Goal: Communication & Community: Answer question/provide support

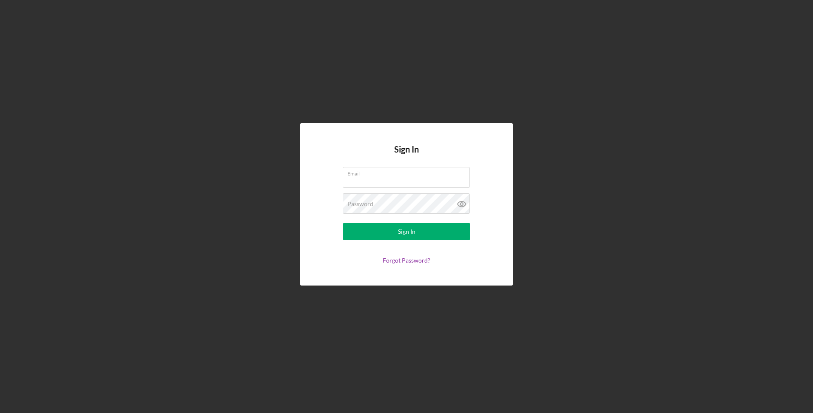
type input "[EMAIL_ADDRESS][DOMAIN_NAME]"
click at [390, 227] on button "Sign In" at bounding box center [407, 231] width 128 height 17
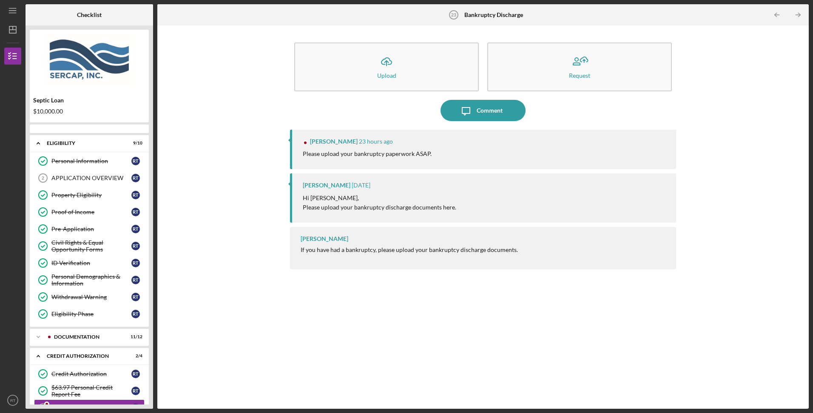
scroll to position [114, 0]
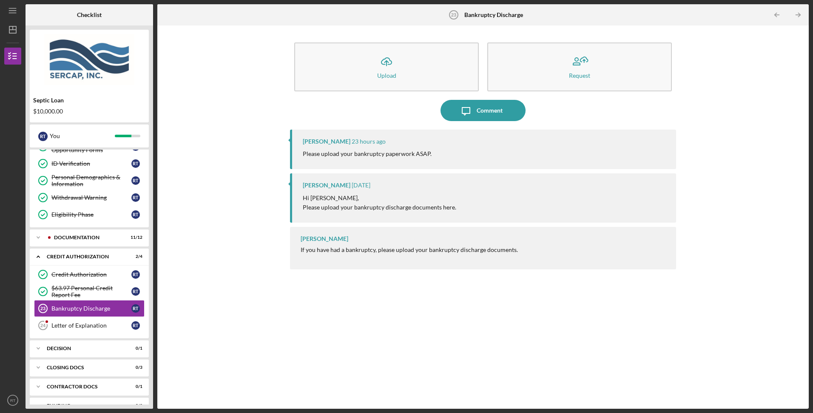
click at [483, 114] on div "Comment" at bounding box center [490, 110] width 26 height 21
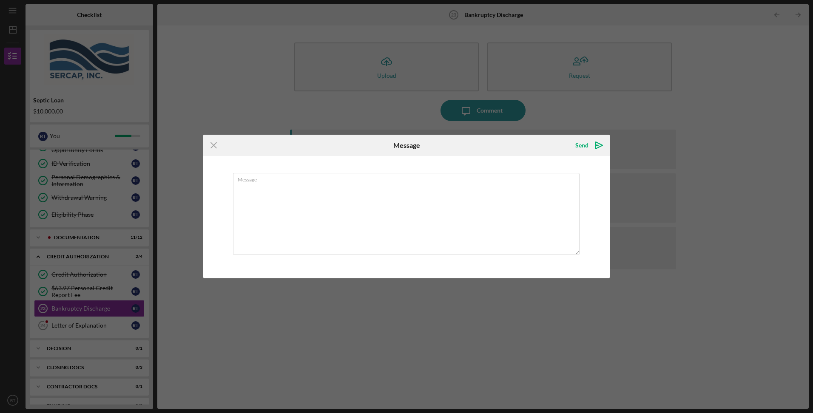
click at [396, 193] on textarea "Message" at bounding box center [406, 214] width 346 height 82
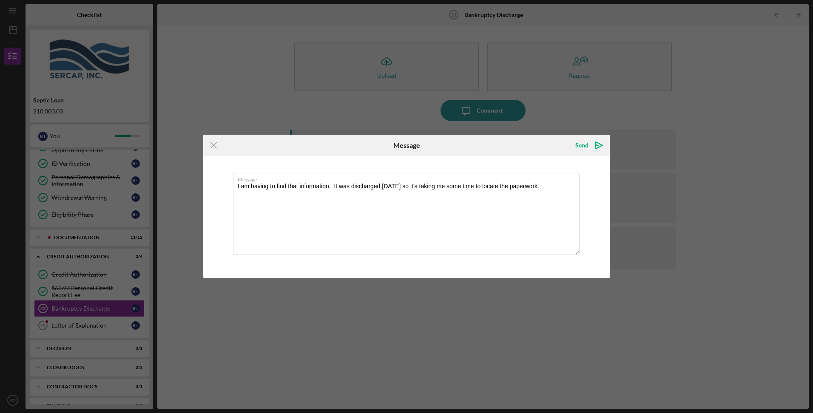
type textarea "I am having to find that information. It was discharged [DATE] so it's taking m…"
click at [577, 147] on div "Send" at bounding box center [581, 145] width 13 height 17
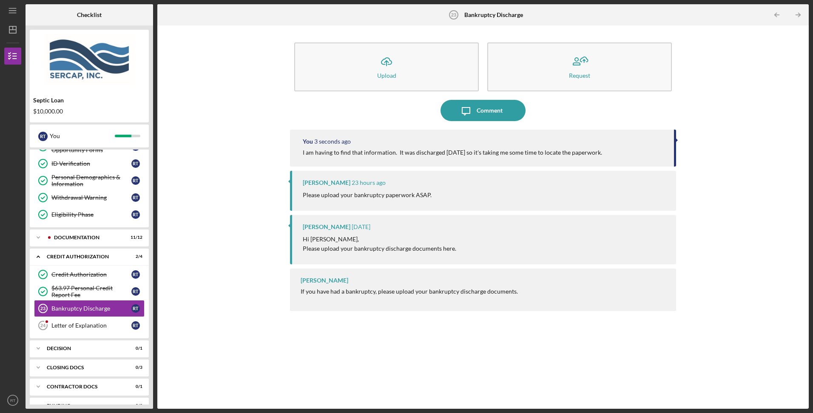
click at [62, 321] on link "Letter of Explanation 24 Letter of Explanation R T" at bounding box center [89, 325] width 111 height 17
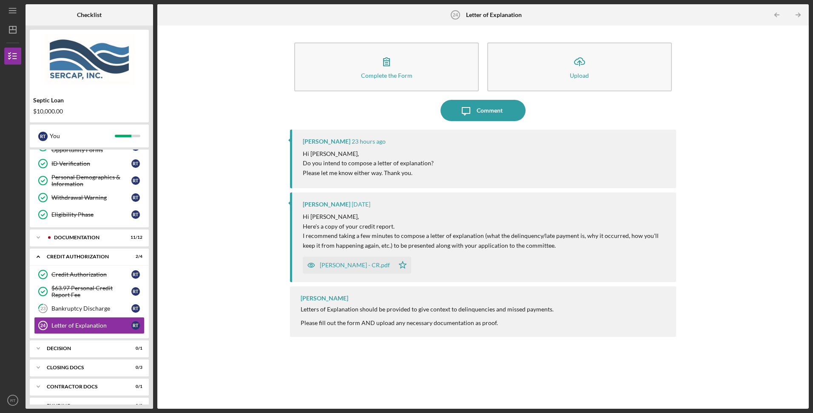
click at [480, 109] on div "Comment" at bounding box center [490, 110] width 26 height 21
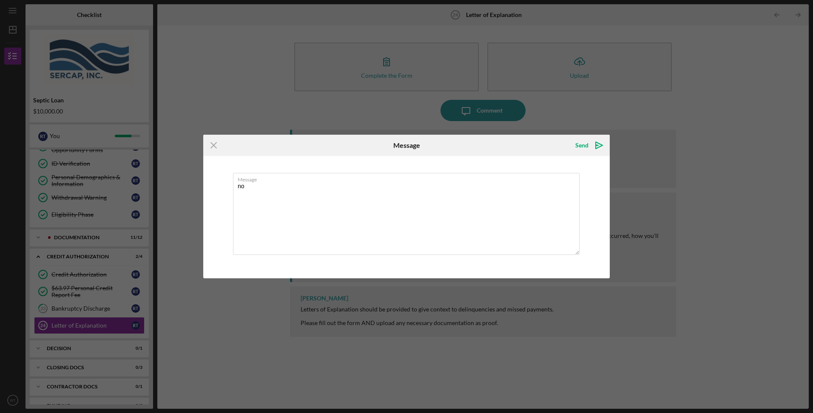
type textarea "n"
drag, startPoint x: 448, startPoint y: 187, endPoint x: 347, endPoint y: 185, distance: 100.4
click at [347, 185] on textarea "No I do not intend on submitting a letter. Hard times cause missed payments." at bounding box center [406, 214] width 346 height 82
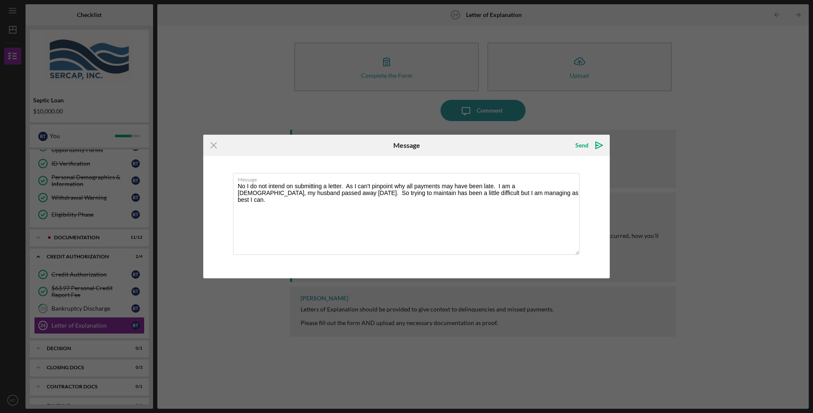
type textarea "No I do not intend on submitting a letter. As I can't pinpoint why all payments…"
click at [595, 145] on icon "Icon/icon-invite-send" at bounding box center [598, 145] width 21 height 21
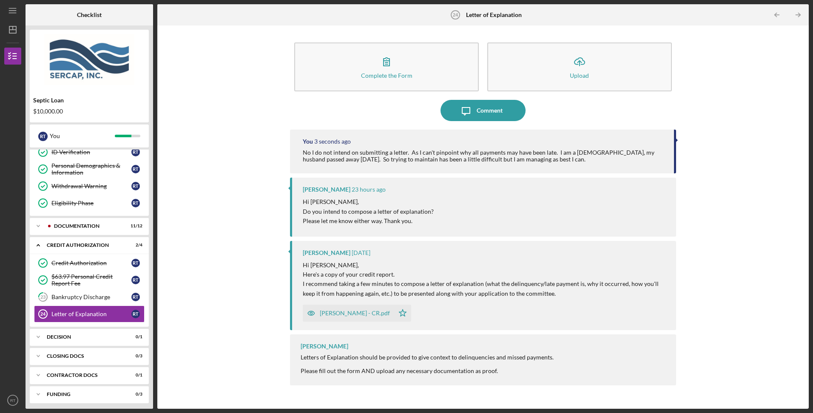
scroll to position [128, 0]
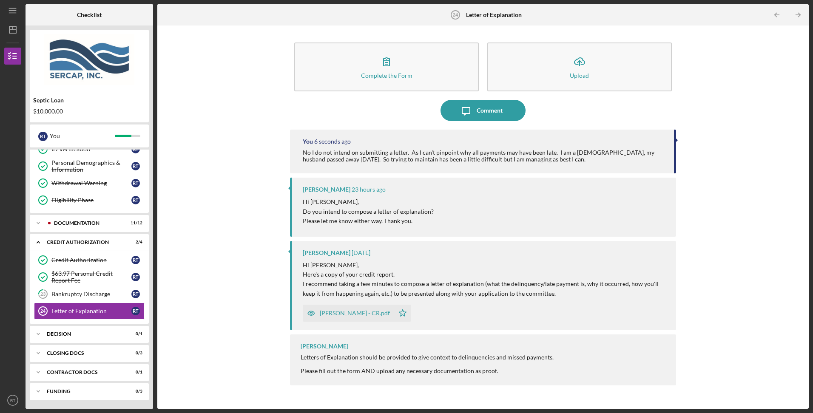
click at [66, 223] on div "Documentation" at bounding box center [87, 223] width 67 height 5
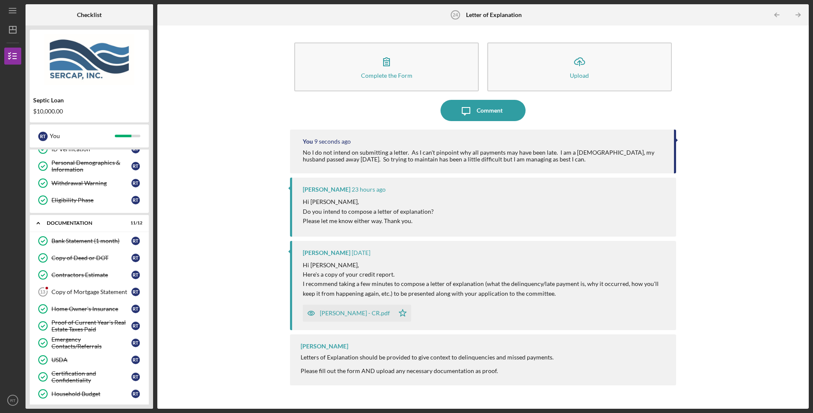
click at [81, 292] on div "Copy of Mortgage Statement" at bounding box center [91, 292] width 80 height 7
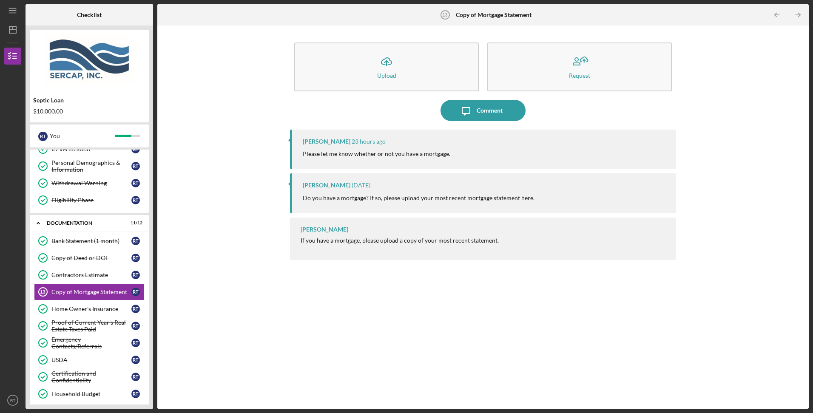
click at [400, 70] on button "Icon/Upload Upload" at bounding box center [386, 67] width 185 height 49
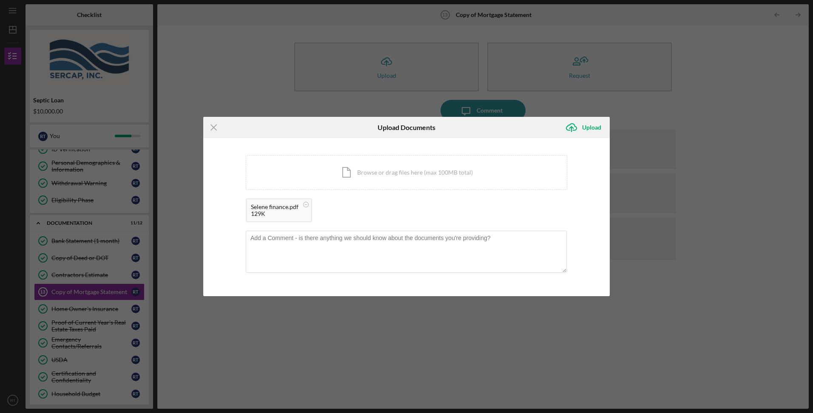
click at [584, 129] on div "Upload" at bounding box center [591, 127] width 19 height 17
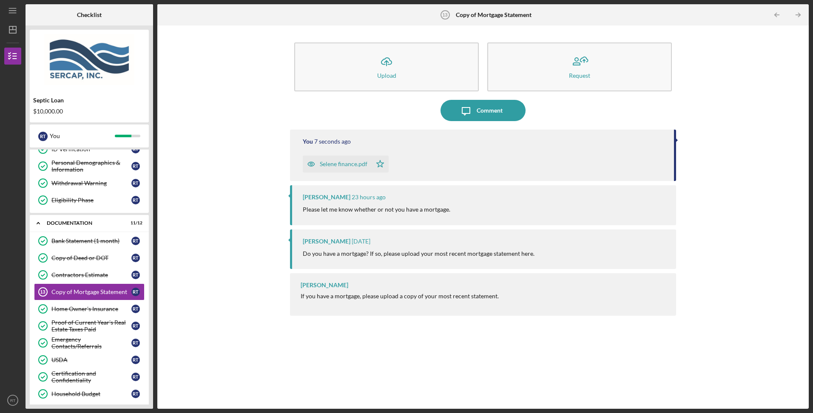
scroll to position [337, 0]
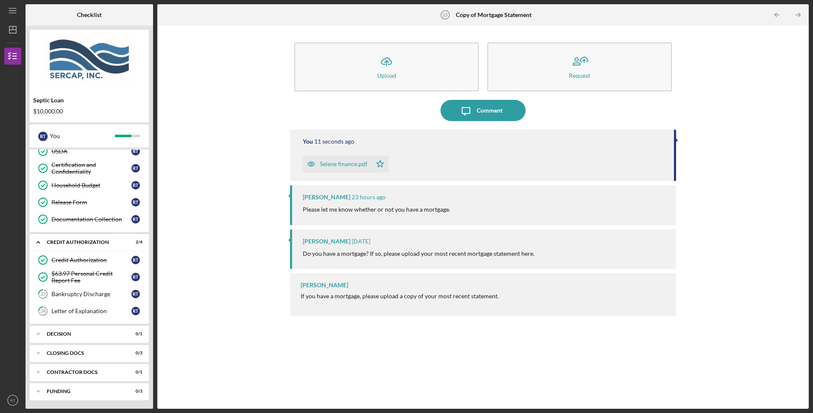
click at [116, 330] on div "Icon/Expander Decision 0 / 1" at bounding box center [89, 334] width 119 height 17
click at [111, 352] on div "Decision" at bounding box center [91, 352] width 80 height 7
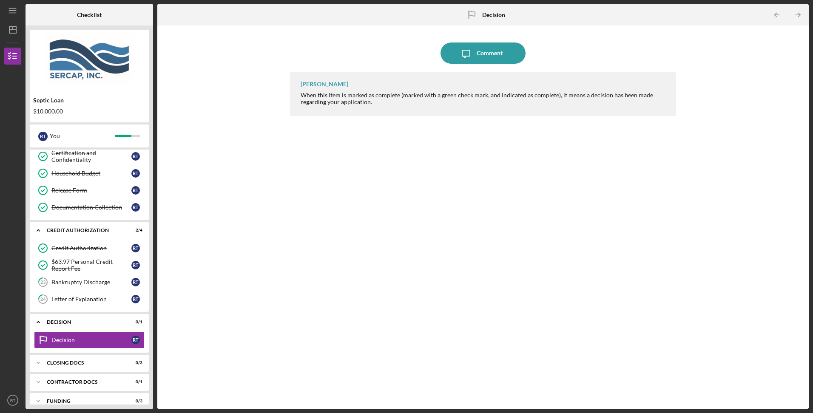
scroll to position [359, 0]
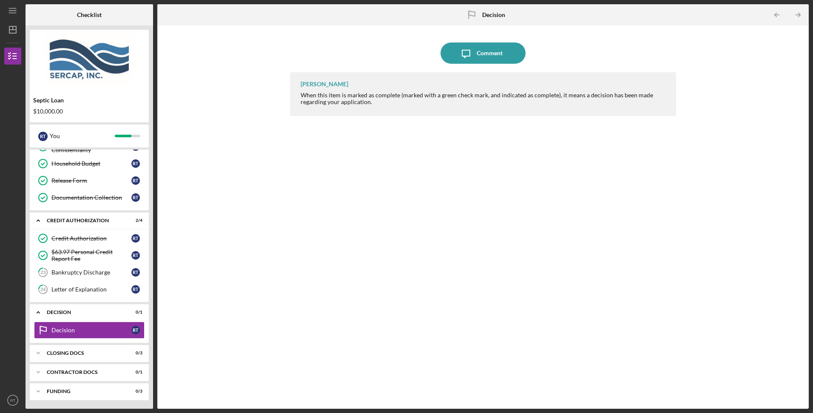
click at [44, 353] on icon "Icon/Expander" at bounding box center [38, 353] width 17 height 17
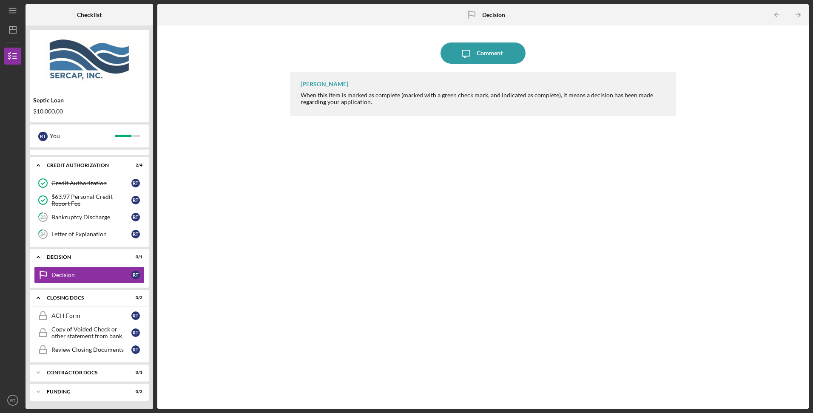
scroll to position [415, 0]
click at [40, 368] on icon "Icon/Expander" at bounding box center [38, 372] width 17 height 17
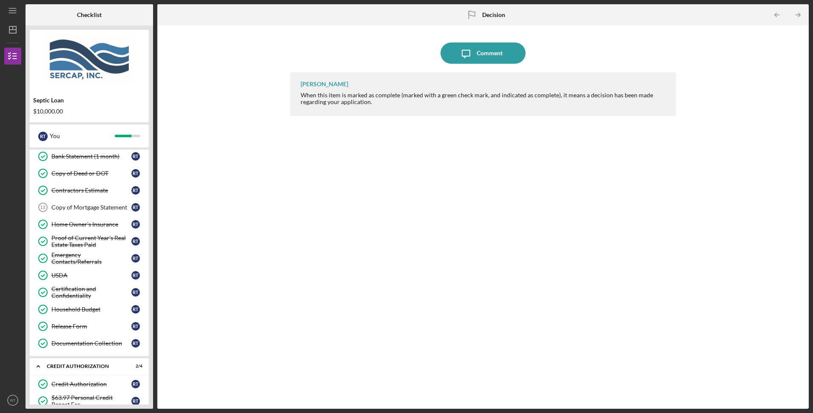
scroll to position [0, 0]
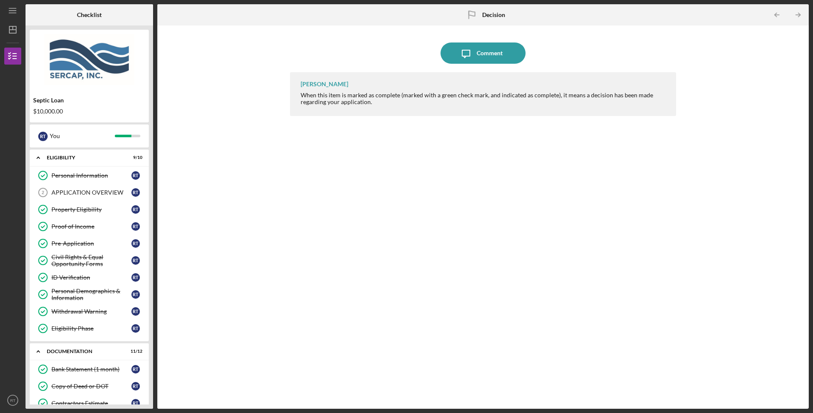
click at [98, 189] on div "APPLICATION OVERVIEW" at bounding box center [91, 192] width 80 height 7
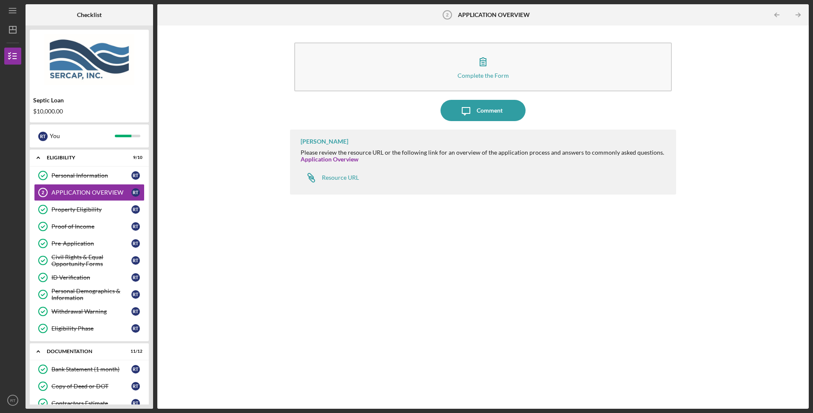
click at [330, 162] on link "Application Overview" at bounding box center [330, 159] width 58 height 7
click at [14, 6] on icon "Icon/Menu" at bounding box center [12, 10] width 19 height 19
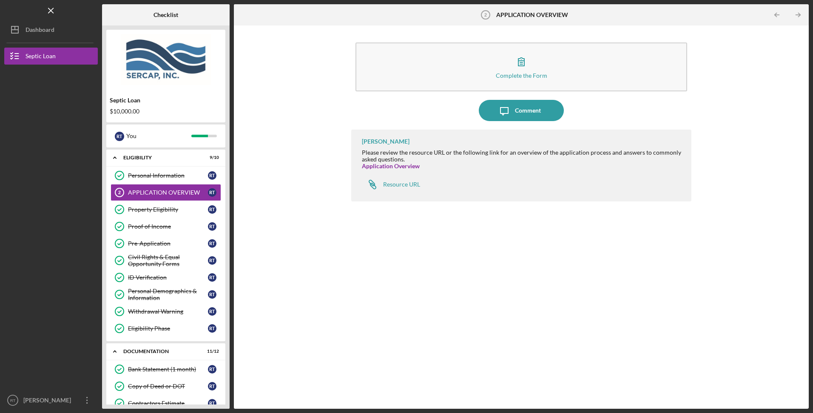
click at [34, 57] on div "Septic Loan" at bounding box center [41, 57] width 30 height 19
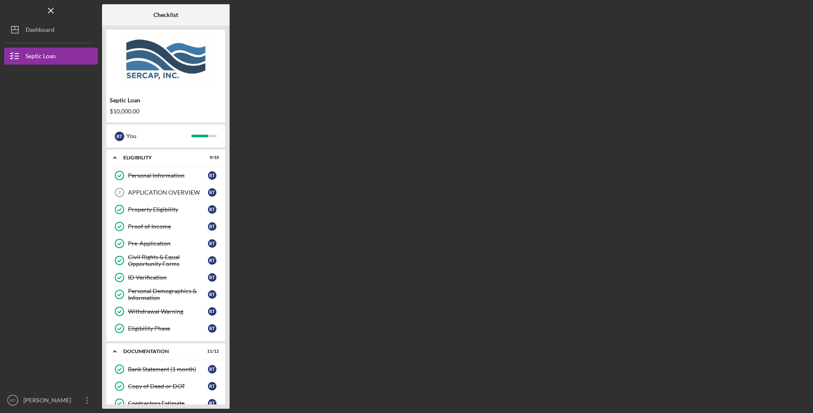
click at [49, 12] on icon "Icon/Menu Close" at bounding box center [51, 10] width 19 height 19
